Goal: Information Seeking & Learning: Find specific page/section

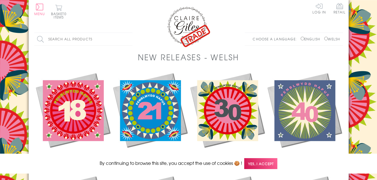
click at [271, 164] on span "Yes, I accept" at bounding box center [260, 163] width 33 height 11
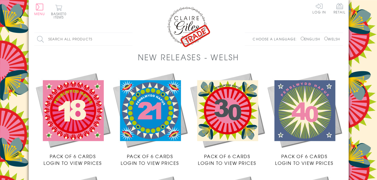
click at [335, 38] on label "Welsh" at bounding box center [332, 39] width 16 height 5
click at [328, 38] on input "Welsh" at bounding box center [326, 39] width 4 height 4
radio input "true"
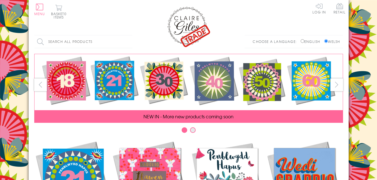
click at [98, 41] on input "Search all products" at bounding box center [83, 41] width 98 height 13
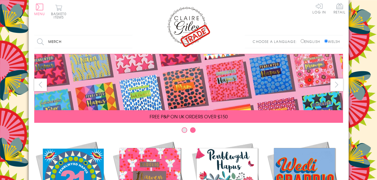
type input "merch"
click at [127, 35] on input "Search" at bounding box center [130, 41] width 6 height 13
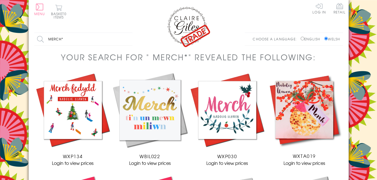
drag, startPoint x: 0, startPoint y: 0, endPoint x: 98, endPoint y: 41, distance: 105.9
click at [98, 41] on input "merch*" at bounding box center [83, 39] width 98 height 13
type input "m"
type input "gwraig"
click at [127, 33] on input "Search" at bounding box center [130, 39] width 6 height 13
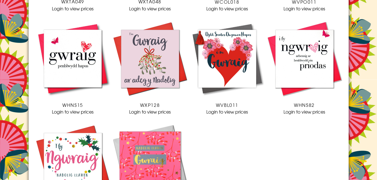
scroll to position [326, 0]
